Goal: Transaction & Acquisition: Purchase product/service

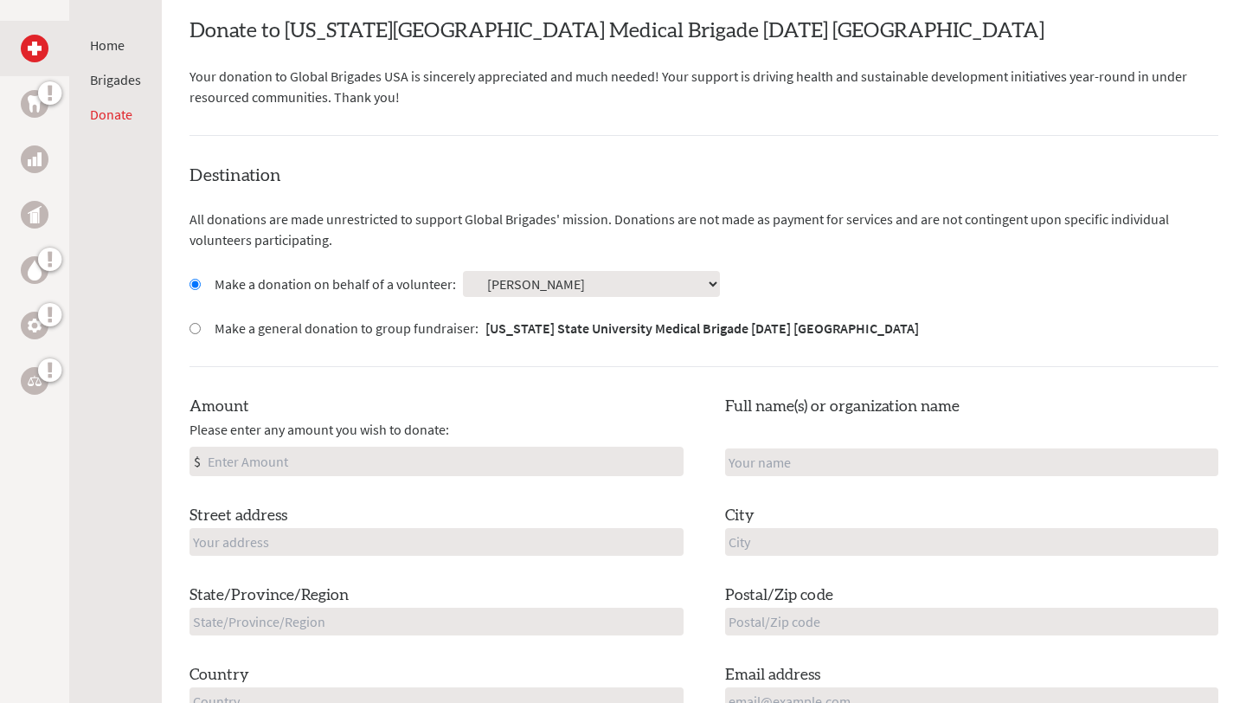
scroll to position [334, 0]
click at [344, 460] on input "Amount" at bounding box center [443, 460] width 478 height 28
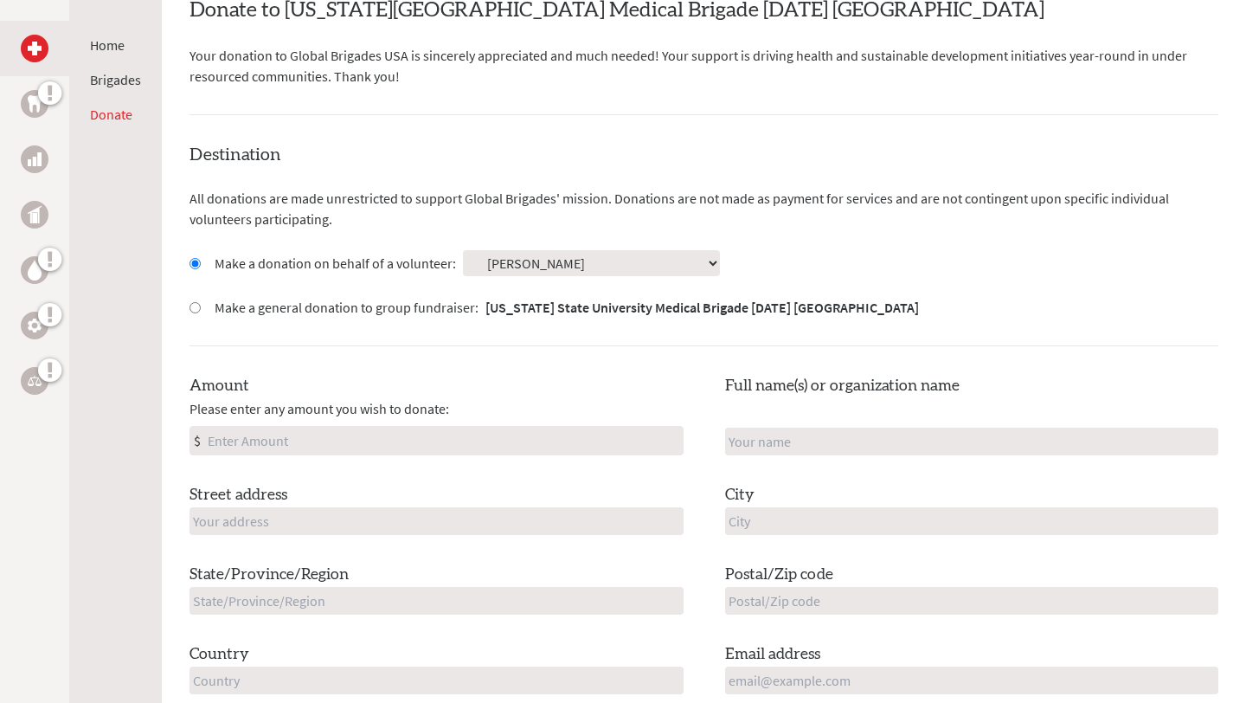
scroll to position [357, 0]
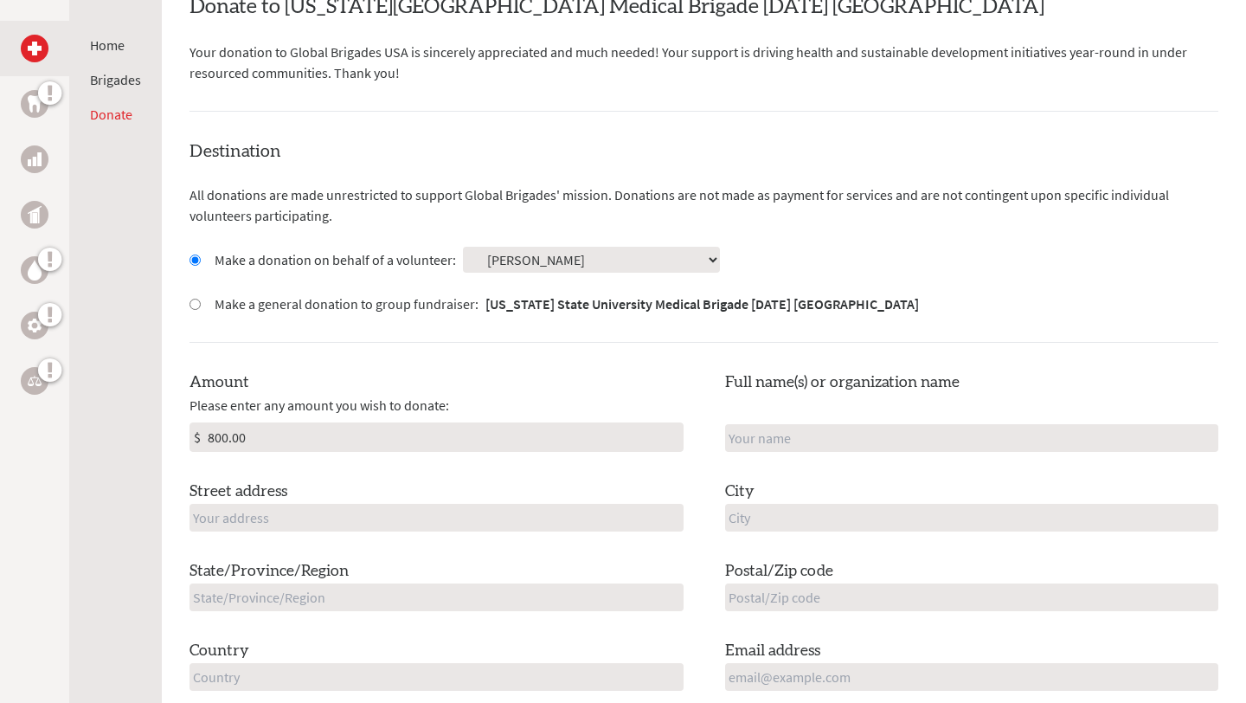
type input "800.00"
click at [733, 436] on input "text" at bounding box center [972, 438] width 494 height 28
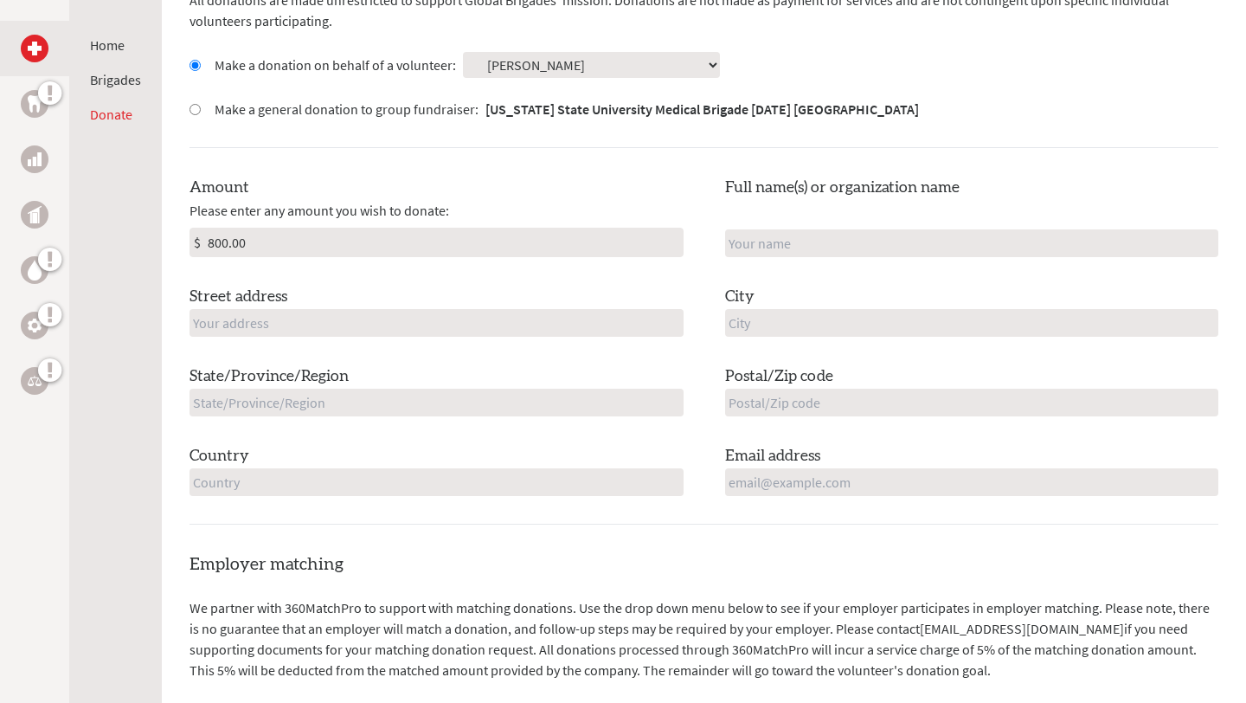
scroll to position [546, 0]
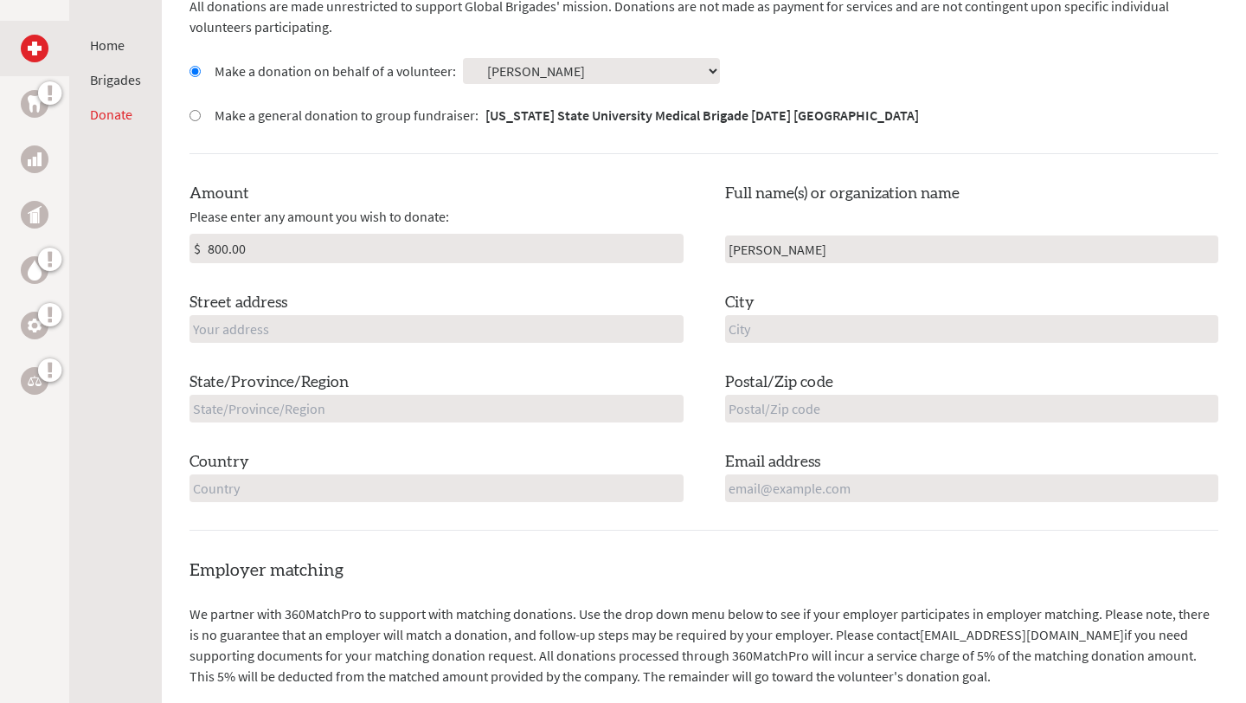
type input "[PERSON_NAME]"
click at [577, 333] on input "text" at bounding box center [436, 329] width 494 height 28
type input "[STREET_ADDRESS][PERSON_NAME]"
click at [846, 324] on input "text" at bounding box center [972, 329] width 494 height 28
type input "[GEOGRAPHIC_DATA]"
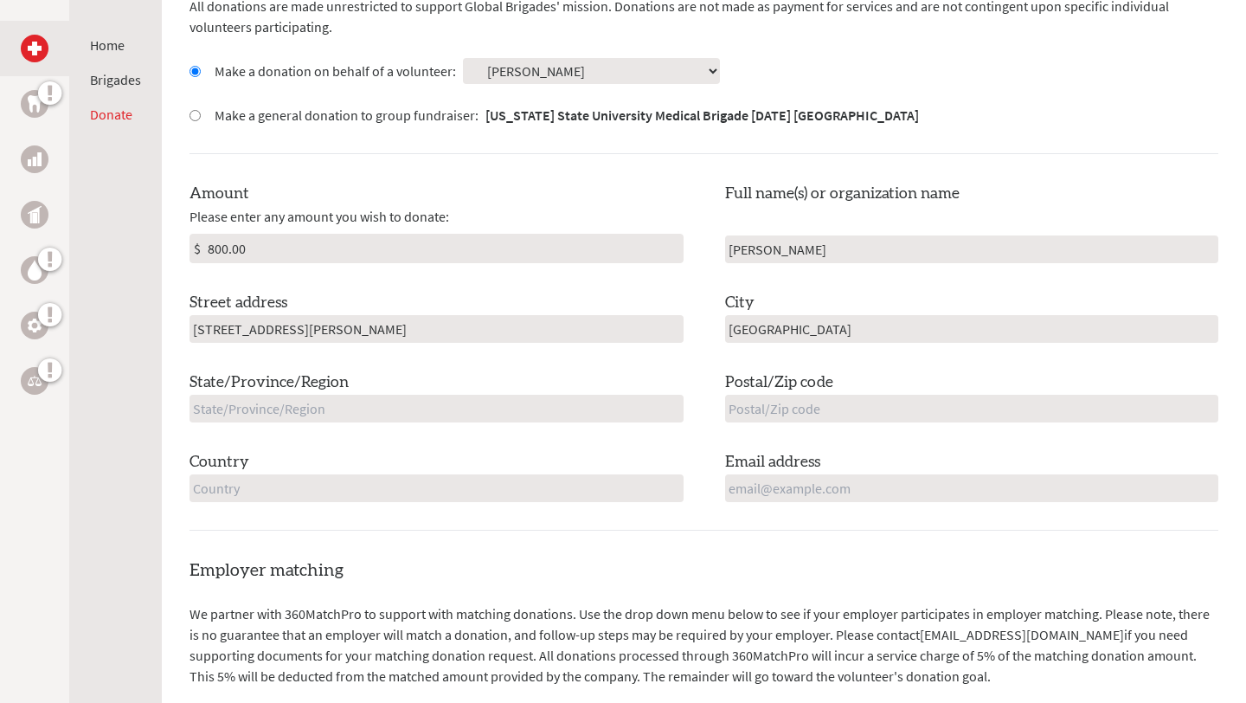
click at [774, 408] on input "text" at bounding box center [972, 409] width 494 height 28
type input "92504"
click at [561, 413] on input "text" at bounding box center [436, 409] width 494 height 28
type input "CA"
click at [459, 484] on input "text" at bounding box center [436, 488] width 494 height 28
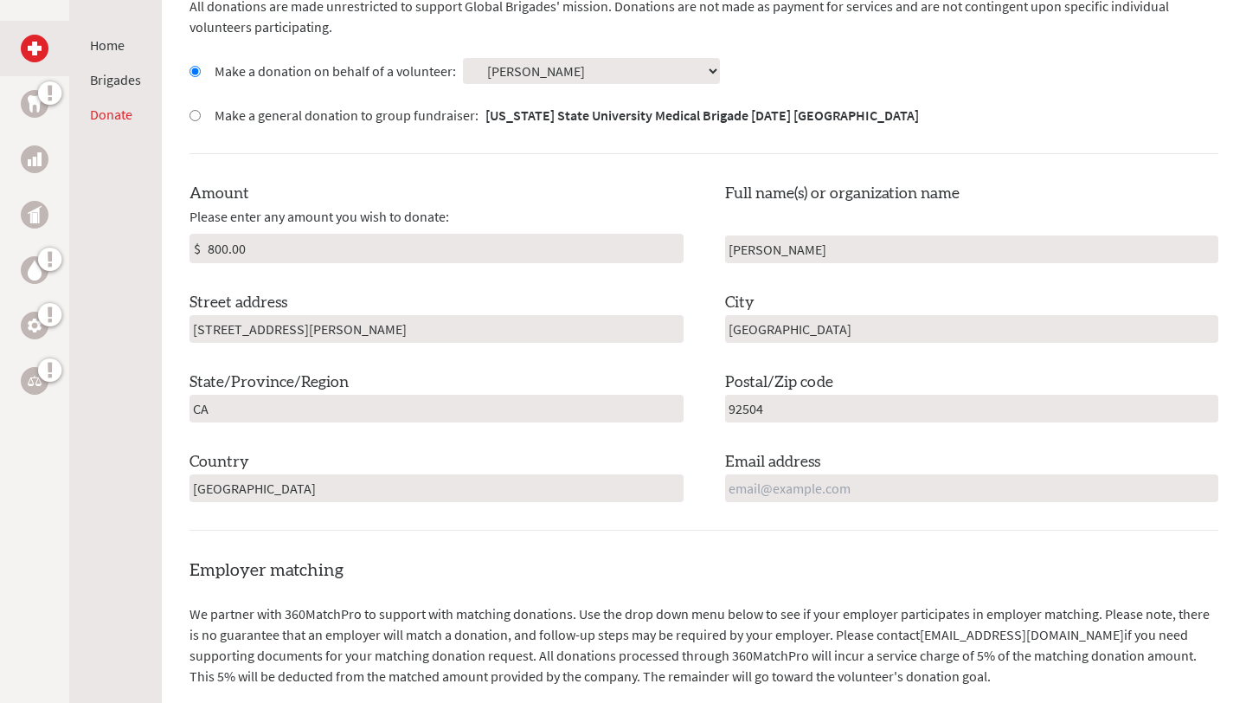
type input "[GEOGRAPHIC_DATA]"
click at [741, 491] on input "email" at bounding box center [972, 488] width 494 height 28
type input "h"
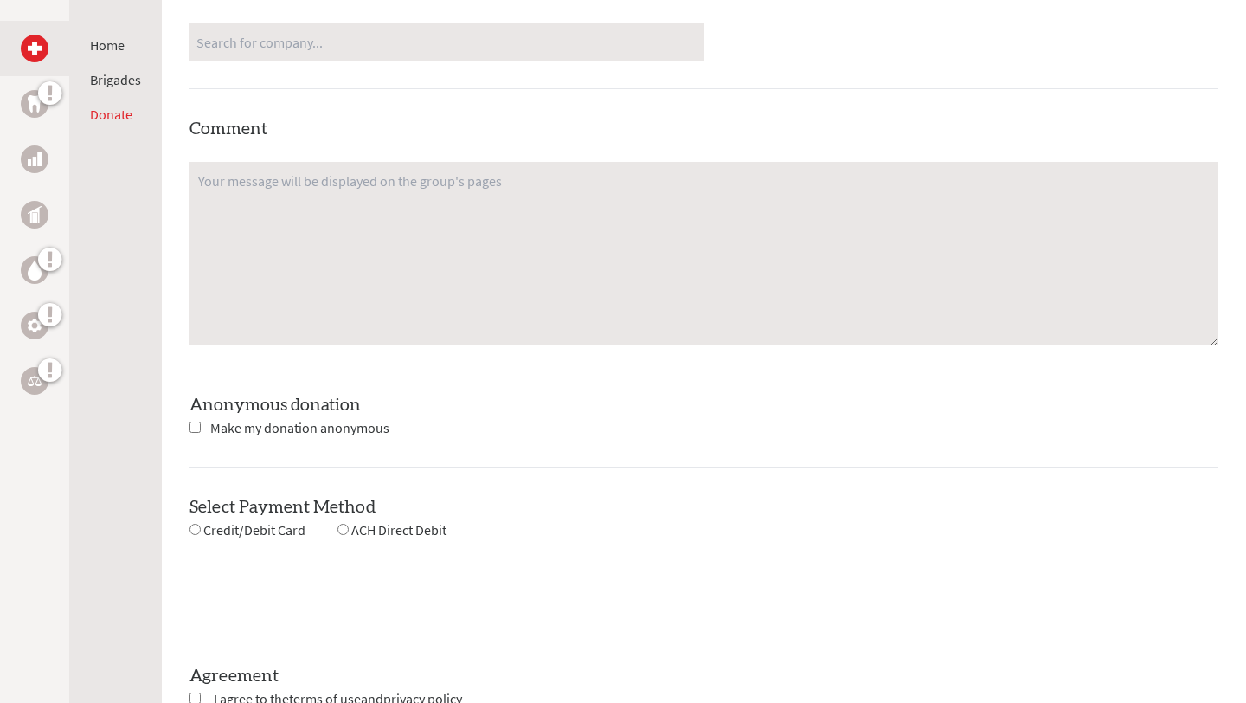
scroll to position [1442, 0]
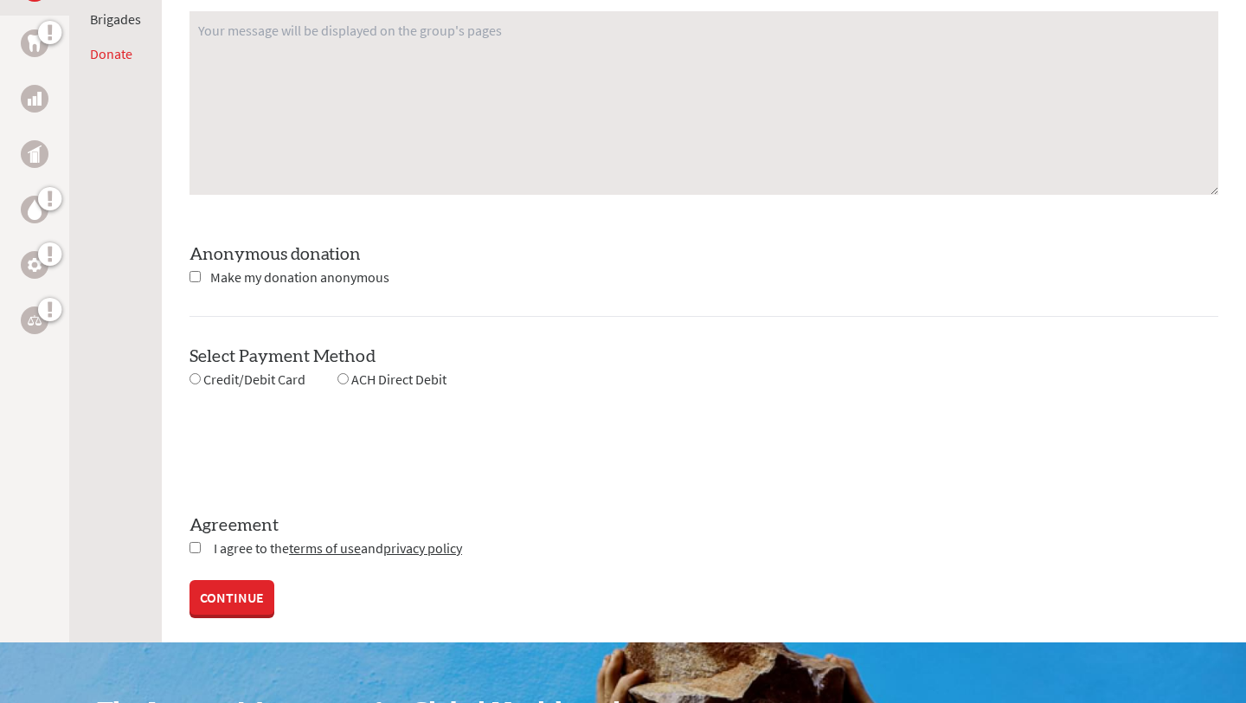
type input "[EMAIL_ADDRESS][DOMAIN_NAME]"
click at [343, 275] on span "Make my donation anonymous" at bounding box center [299, 276] width 179 height 17
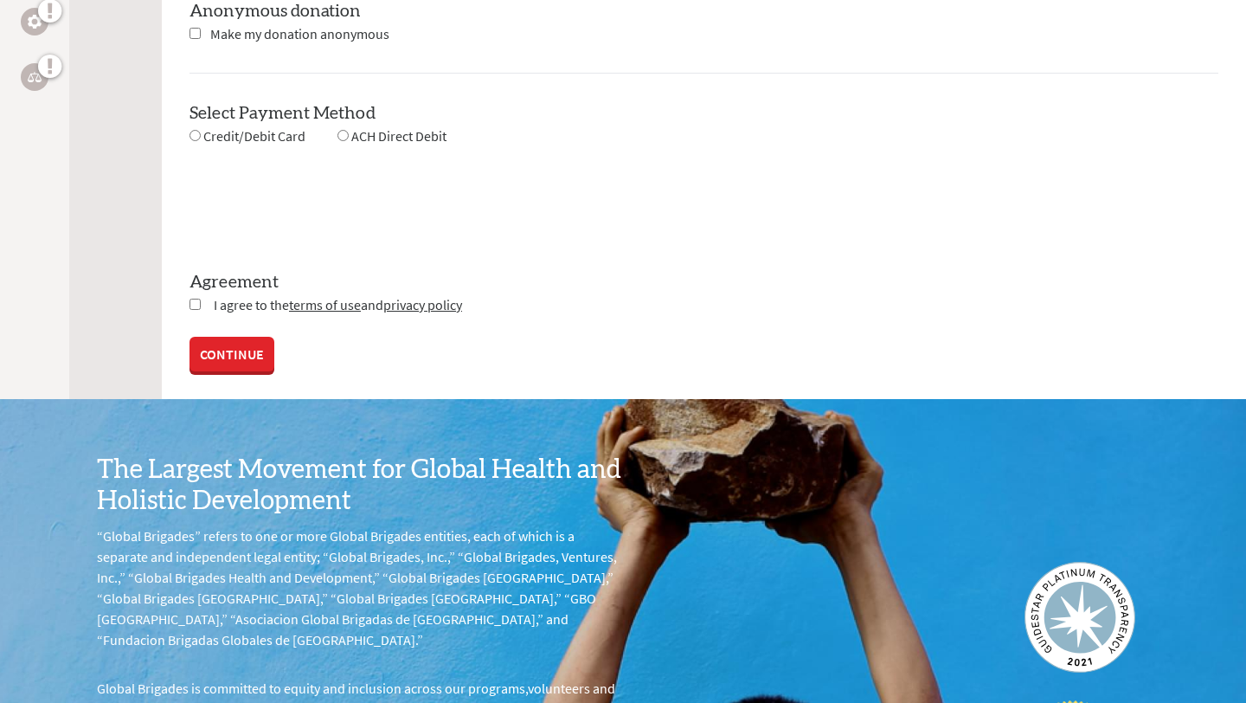
scroll to position [1625, 0]
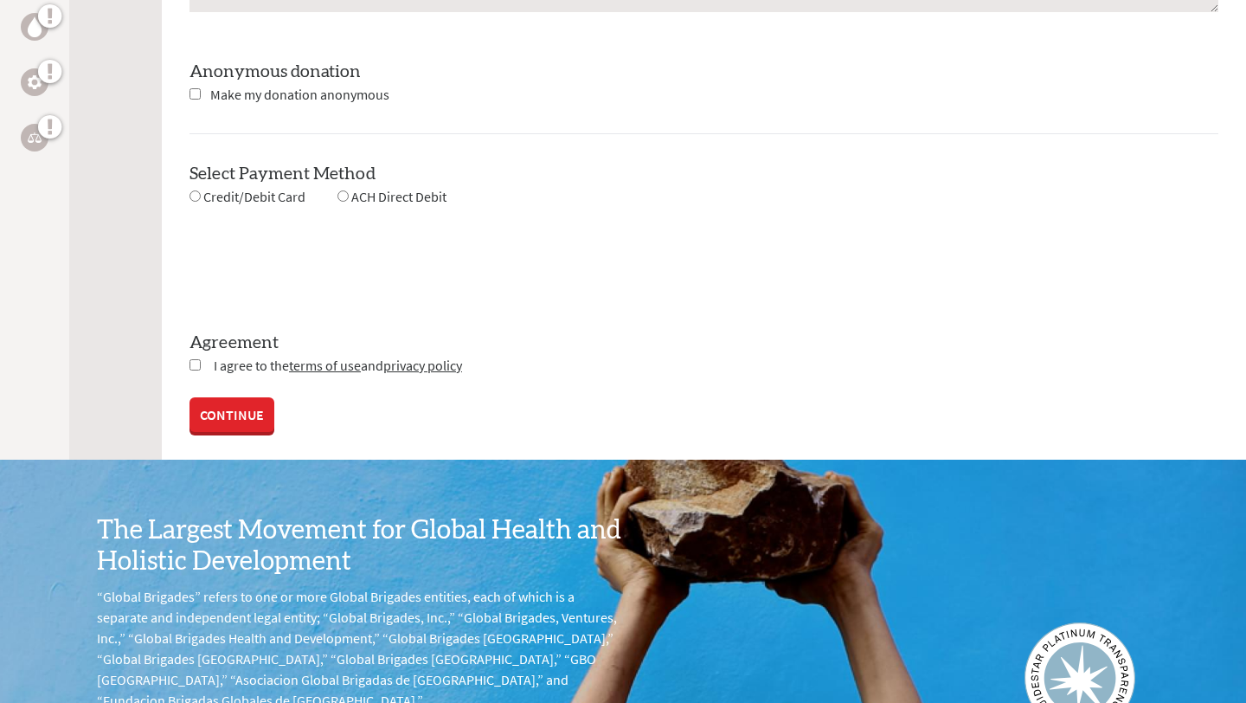
click at [343, 195] on input "radio" at bounding box center [342, 195] width 11 height 11
radio input "true"
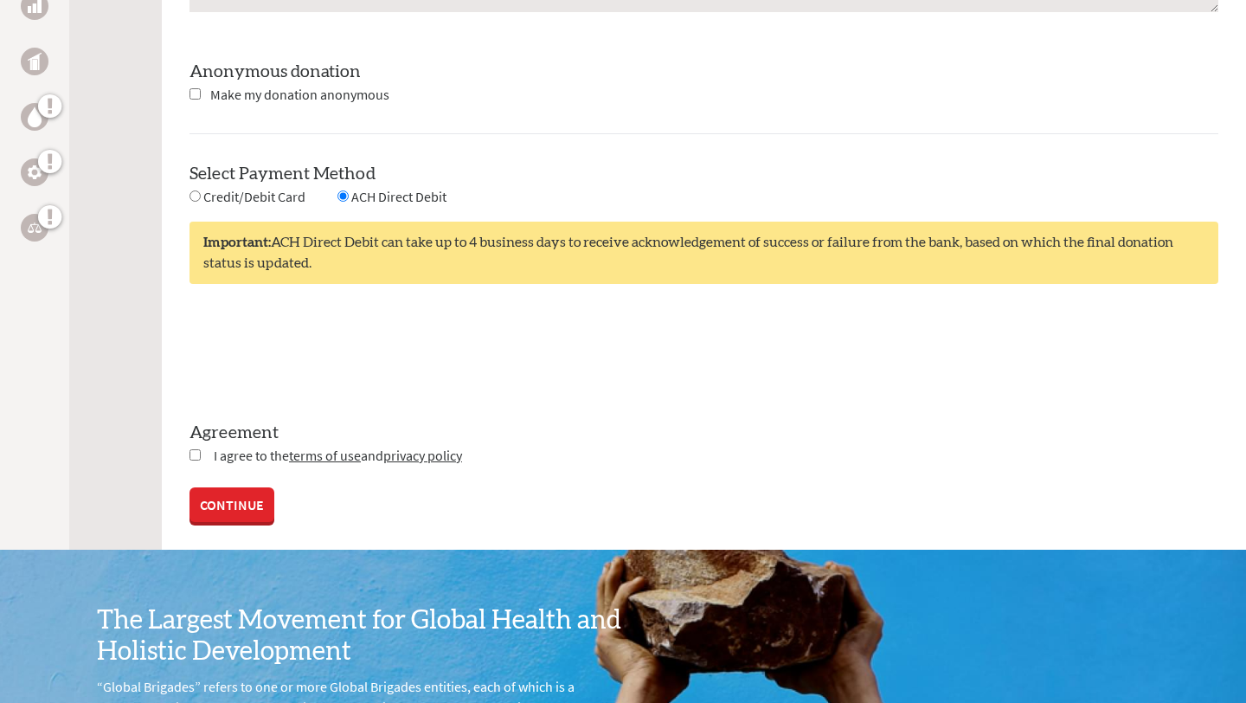
click at [251, 456] on span "I agree to the terms of use and privacy policy" at bounding box center [338, 454] width 248 height 17
click at [196, 452] on input "checkbox" at bounding box center [194, 454] width 11 height 11
checkbox input "true"
click at [236, 501] on link "CONTINUE" at bounding box center [231, 506] width 85 height 35
